Goal: Navigation & Orientation: Find specific page/section

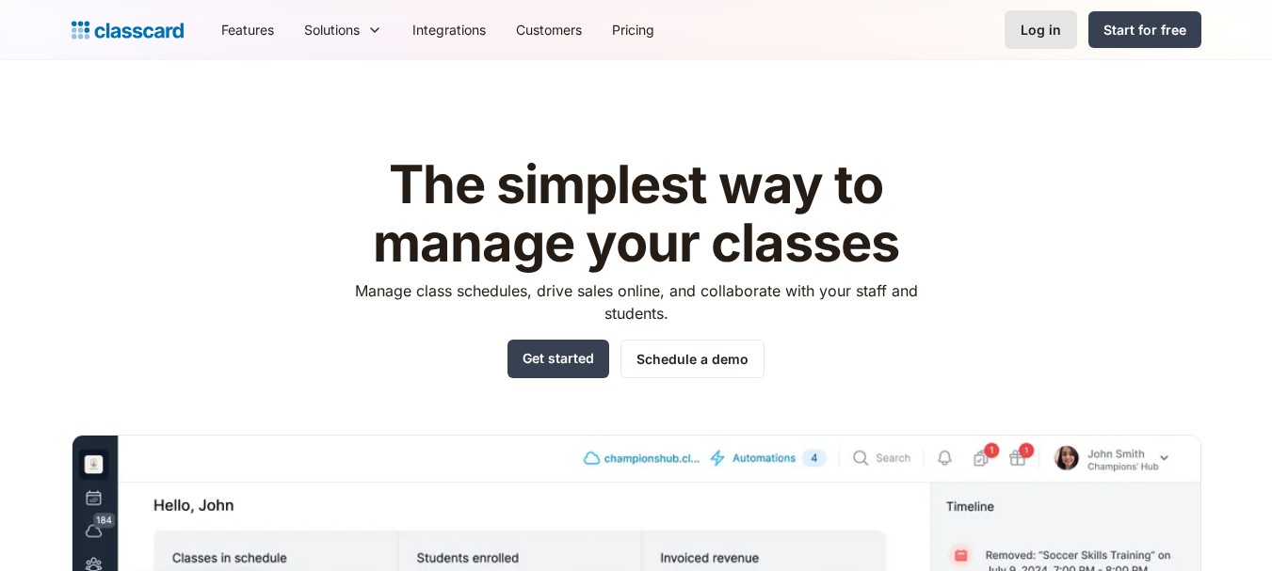
click at [1045, 38] on div "Log in" at bounding box center [1040, 30] width 40 height 20
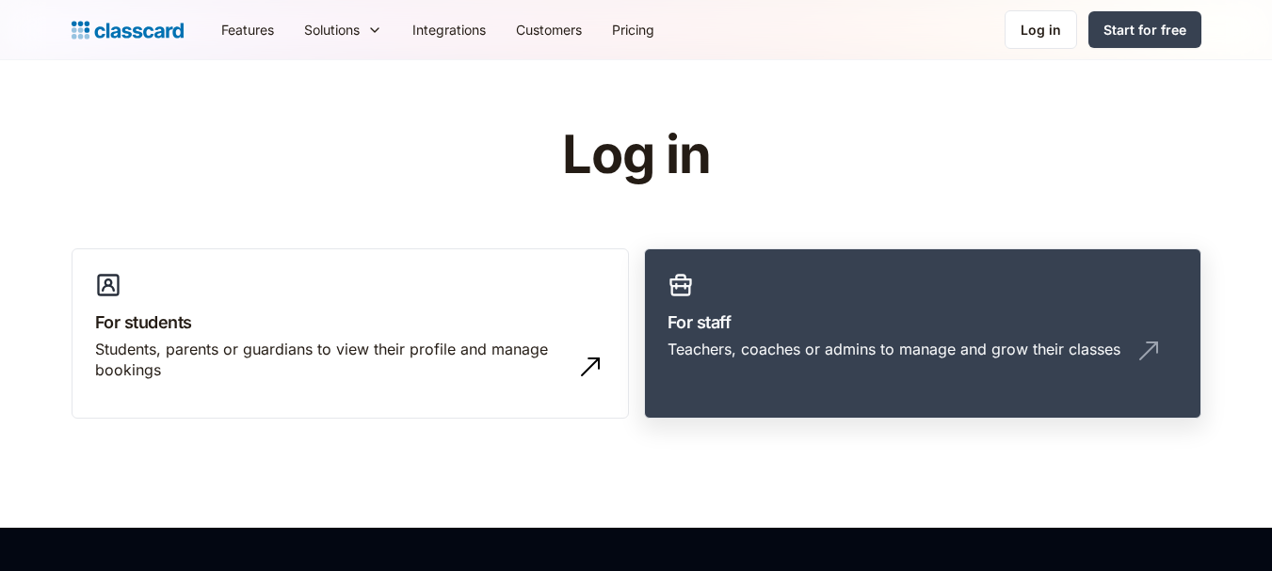
click at [809, 311] on h3 "For staff" at bounding box center [922, 322] width 510 height 25
